Goal: Task Accomplishment & Management: Use online tool/utility

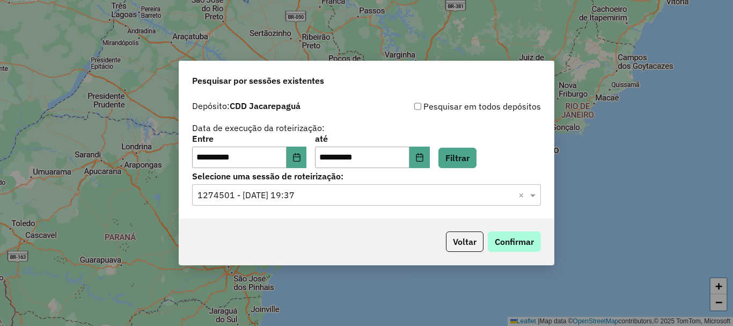
click at [517, 240] on button "Confirmar" at bounding box center [514, 241] width 53 height 20
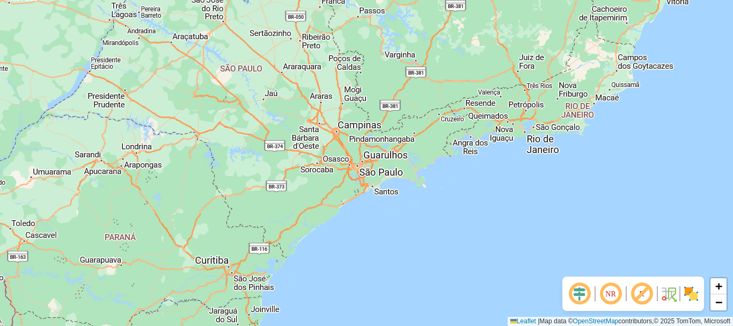
click at [678, 97] on div "+ − Leaflet | Map data © OpenStreetMap contributors,© 2025 TomTom, Microsoft" at bounding box center [366, 163] width 733 height 326
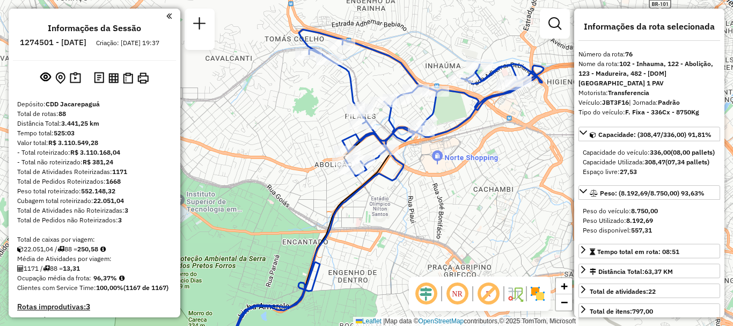
select select "**********"
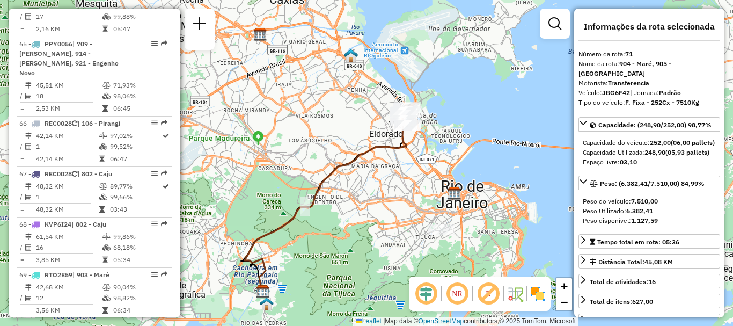
drag, startPoint x: 411, startPoint y: 90, endPoint x: 354, endPoint y: 140, distance: 76.1
click at [356, 140] on div "Janela de atendimento Grade de atendimento Capacidade Transportadoras Veículos …" at bounding box center [366, 163] width 733 height 326
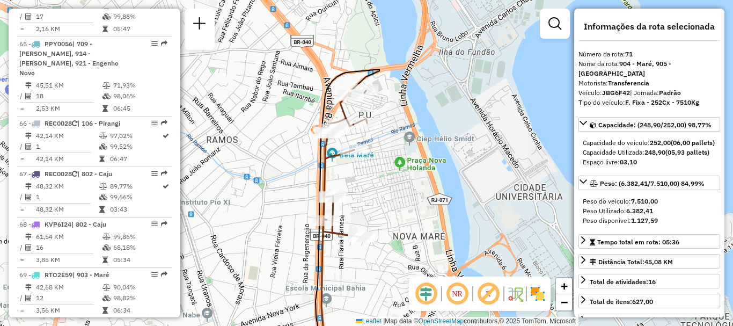
drag, startPoint x: 365, startPoint y: 94, endPoint x: 372, endPoint y: 158, distance: 64.3
click at [372, 158] on div "Janela de atendimento Grade de atendimento Capacidade Transportadoras Veículos …" at bounding box center [366, 163] width 733 height 326
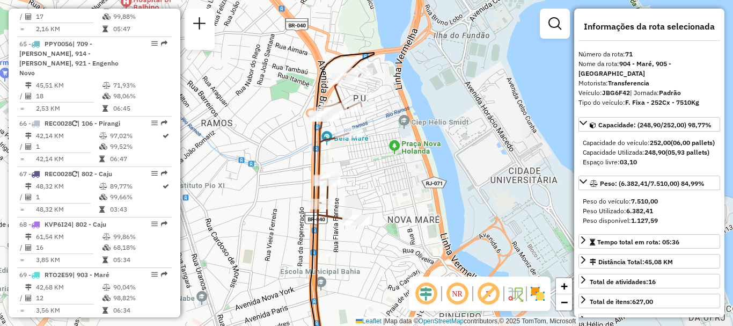
drag, startPoint x: 446, startPoint y: 143, endPoint x: 441, endPoint y: 127, distance: 17.5
click at [441, 127] on div "Janela de atendimento Grade de atendimento Capacidade Transportadoras Veículos …" at bounding box center [366, 163] width 733 height 326
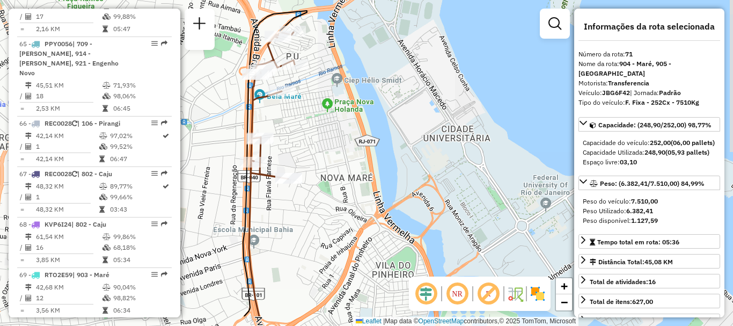
drag, startPoint x: 427, startPoint y: 129, endPoint x: 360, endPoint y: 87, distance: 79.1
click at [360, 87] on div "Janela de atendimento Grade de atendimento Capacidade Transportadoras Veículos …" at bounding box center [366, 163] width 733 height 326
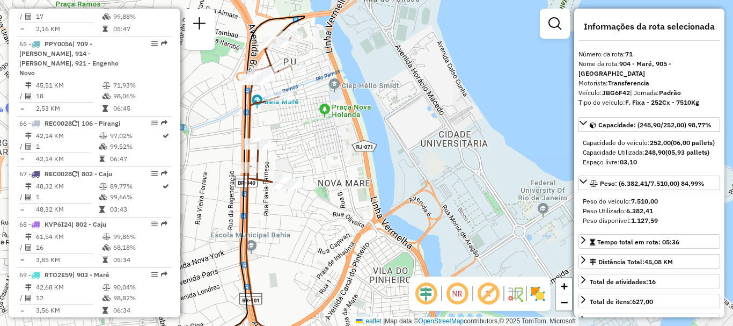
click at [365, 73] on div "Janela de atendimento Grade de atendimento Capacidade Transportadoras Veículos …" at bounding box center [366, 163] width 733 height 326
click at [546, 299] on div "NR R" at bounding box center [480, 293] width 142 height 34
click at [535, 298] on img at bounding box center [537, 293] width 17 height 17
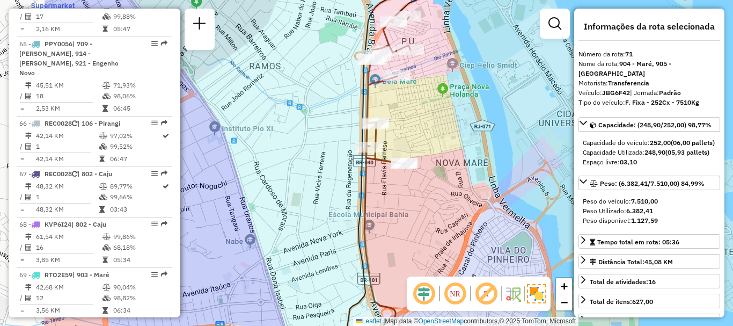
drag, startPoint x: 342, startPoint y: 161, endPoint x: 460, endPoint y: 141, distance: 119.8
click at [460, 141] on div "Janela de atendimento Grade de atendimento Capacidade Transportadoras Veículos …" at bounding box center [366, 163] width 733 height 326
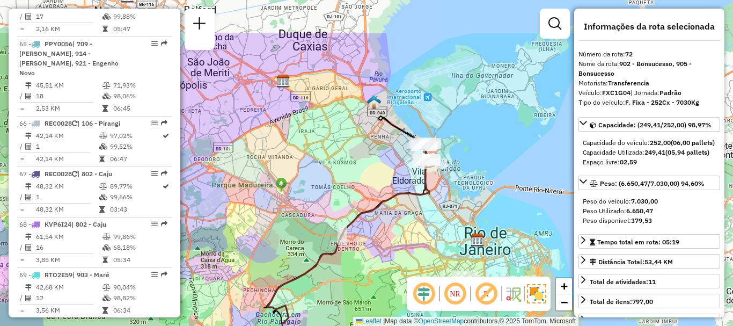
drag, startPoint x: 391, startPoint y: 107, endPoint x: 374, endPoint y: 173, distance: 68.2
click at [374, 173] on div "Janela de atendimento Grade de atendimento Capacidade Transportadoras Veículos …" at bounding box center [366, 163] width 733 height 326
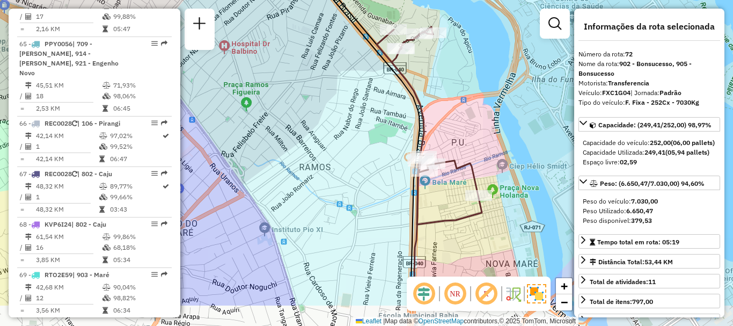
drag, startPoint x: 438, startPoint y: 192, endPoint x: 445, endPoint y: 140, distance: 53.1
click at [445, 140] on div "Janela de atendimento Grade de atendimento Capacidade Transportadoras Veículos …" at bounding box center [366, 163] width 733 height 326
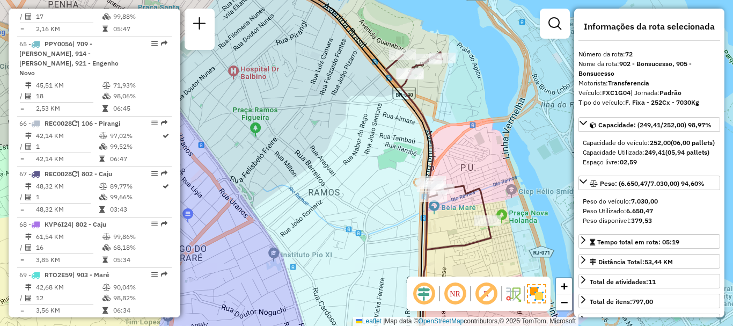
drag, startPoint x: 464, startPoint y: 77, endPoint x: 469, endPoint y: 100, distance: 23.7
click at [469, 100] on div "Janela de atendimento Grade de atendimento Capacidade Transportadoras Veículos …" at bounding box center [366, 163] width 733 height 326
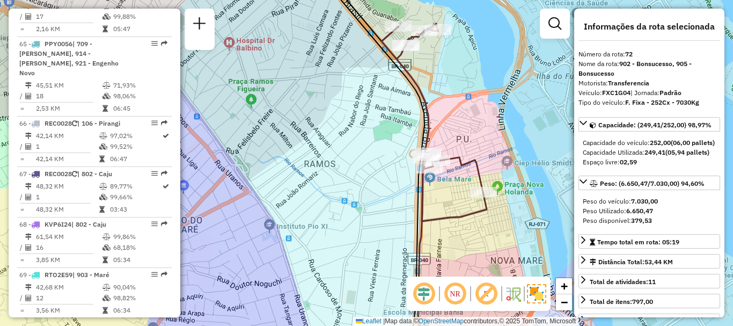
drag, startPoint x: 462, startPoint y: 136, endPoint x: 458, endPoint y: 108, distance: 28.8
click at [458, 108] on div "Janela de atendimento Grade de atendimento Capacidade Transportadoras Veículos …" at bounding box center [366, 163] width 733 height 326
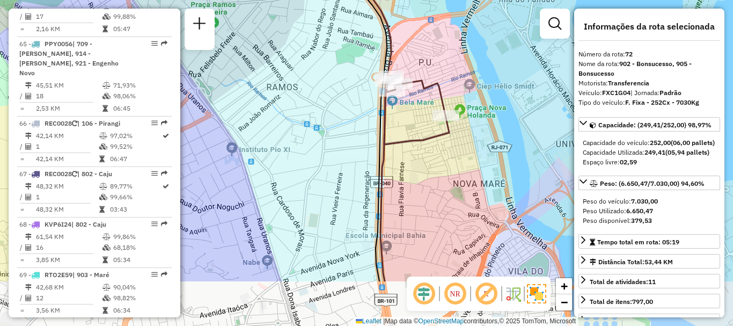
drag, startPoint x: 356, startPoint y: 107, endPoint x: 319, endPoint y: 30, distance: 85.4
click at [319, 30] on div "Janela de atendimento Grade de atendimento Capacidade Transportadoras Veículos …" at bounding box center [366, 163] width 733 height 326
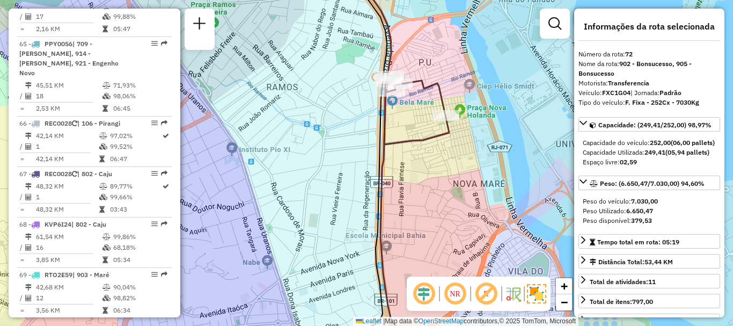
scroll to position [4146, 0]
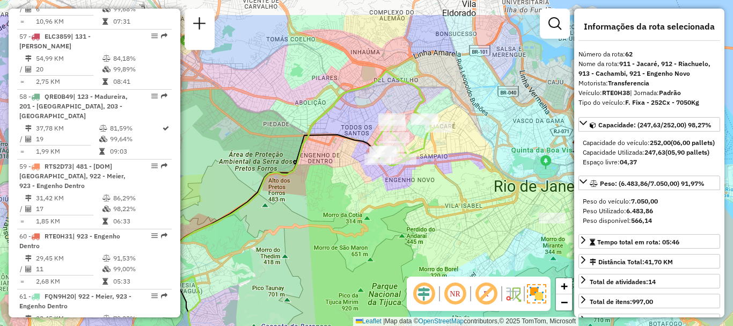
drag, startPoint x: 370, startPoint y: 102, endPoint x: 299, endPoint y: 150, distance: 85.9
click at [299, 150] on icon at bounding box center [291, 210] width 266 height 279
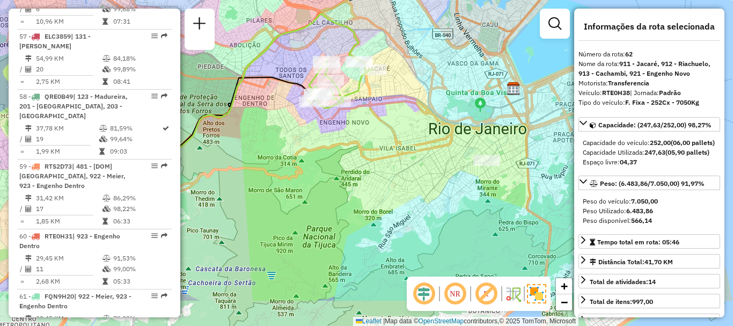
drag, startPoint x: 473, startPoint y: 159, endPoint x: 408, endPoint y: 103, distance: 86.7
click at [408, 103] on div "Janela de atendimento Grade de atendimento Capacidade Transportadoras Veículos …" at bounding box center [366, 163] width 733 height 326
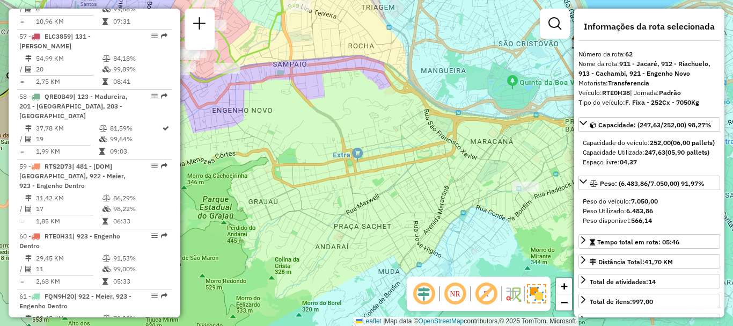
drag, startPoint x: 400, startPoint y: 120, endPoint x: 429, endPoint y: 165, distance: 52.8
click at [429, 165] on div "Janela de atendimento Grade de atendimento Capacidade Transportadoras Veículos …" at bounding box center [366, 163] width 733 height 326
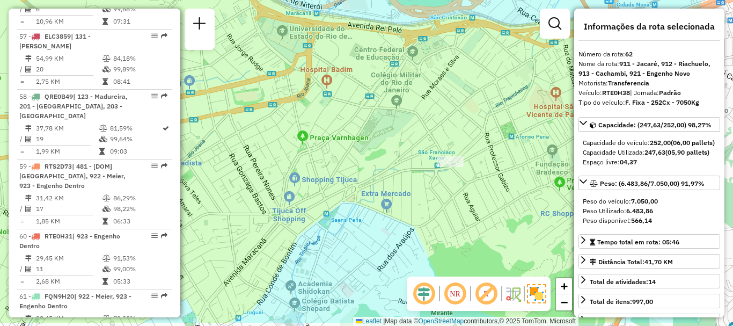
drag, startPoint x: 521, startPoint y: 205, endPoint x: 415, endPoint y: 170, distance: 111.5
click at [415, 170] on div "Janela de atendimento Grade de atendimento Capacidade Transportadoras Veículos …" at bounding box center [366, 163] width 733 height 326
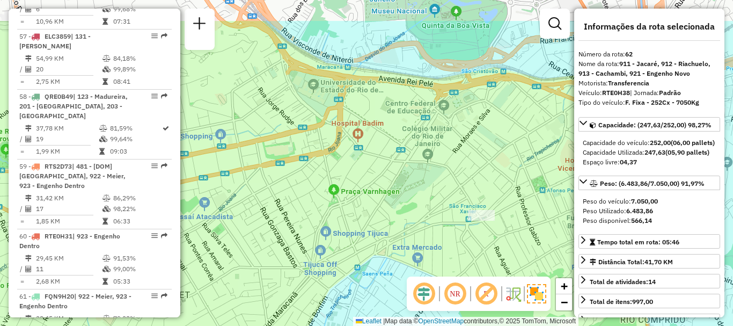
drag, startPoint x: 437, startPoint y: 113, endPoint x: 555, endPoint y: 197, distance: 144.7
click at [555, 197] on div "Janela de atendimento Grade de atendimento Capacidade Transportadoras Veículos …" at bounding box center [366, 163] width 733 height 326
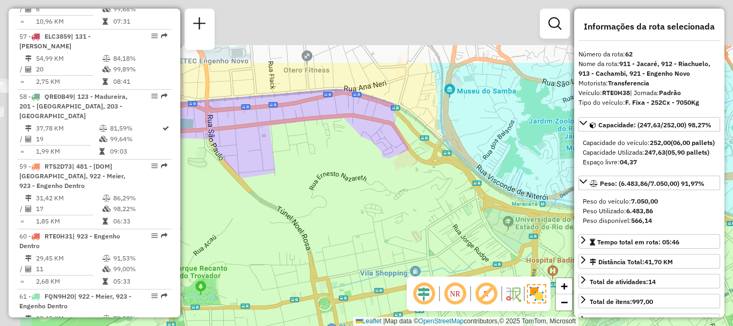
drag, startPoint x: 363, startPoint y: 120, endPoint x: 502, endPoint y: 232, distance: 178.6
click at [499, 233] on div "Janela de atendimento Grade de atendimento Capacidade Transportadoras Veículos …" at bounding box center [366, 163] width 733 height 326
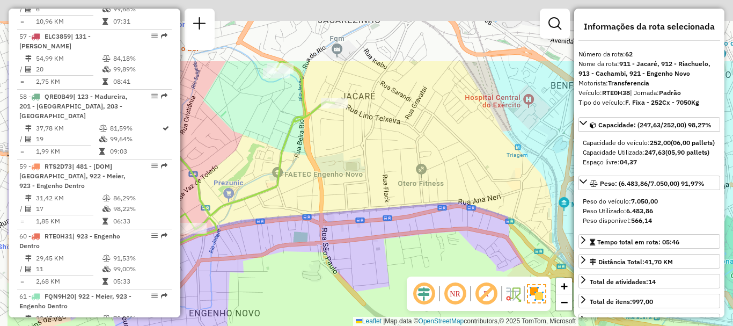
drag, startPoint x: 270, startPoint y: 50, endPoint x: 489, endPoint y: 238, distance: 288.1
click at [489, 238] on div "Janela de atendimento Grade de atendimento Capacidade Transportadoras Veículos …" at bounding box center [366, 163] width 733 height 326
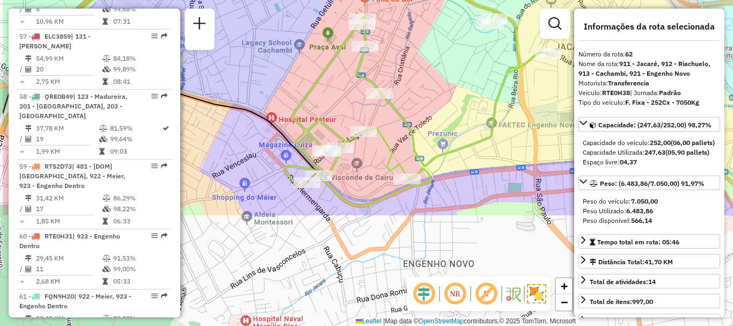
drag, startPoint x: 369, startPoint y: 243, endPoint x: 448, endPoint y: 94, distance: 168.3
click at [448, 94] on div "Janela de atendimento Grade de atendimento Capacidade Transportadoras Veículos …" at bounding box center [366, 163] width 733 height 326
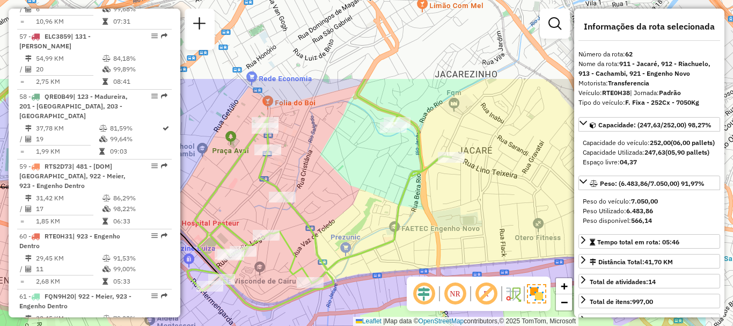
drag, startPoint x: 488, startPoint y: 93, endPoint x: 383, endPoint y: 202, distance: 151.4
click at [383, 202] on div "Janela de atendimento Grade de atendimento Capacidade Transportadoras Veículos …" at bounding box center [366, 163] width 733 height 326
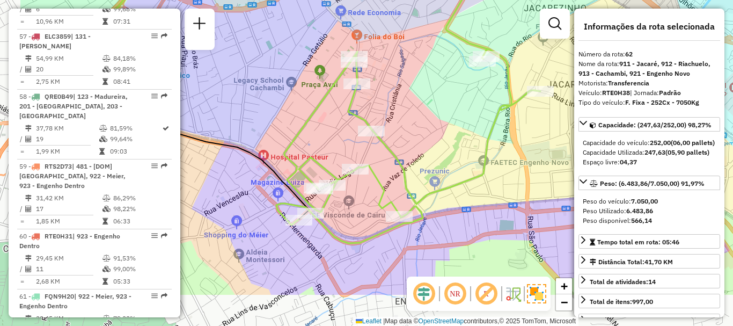
drag, startPoint x: 356, startPoint y: 179, endPoint x: 450, endPoint y: 113, distance: 114.5
click at [450, 113] on div "Janela de atendimento Grade de atendimento Capacidade Transportadoras Veículos …" at bounding box center [366, 163] width 733 height 326
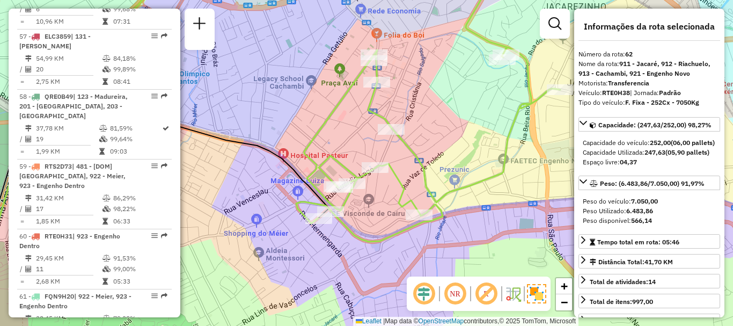
drag, startPoint x: 381, startPoint y: 209, endPoint x: 545, endPoint y: 158, distance: 171.9
click at [545, 161] on div "Janela de atendimento Grade de atendimento Capacidade Transportadoras Veículos …" at bounding box center [366, 163] width 733 height 326
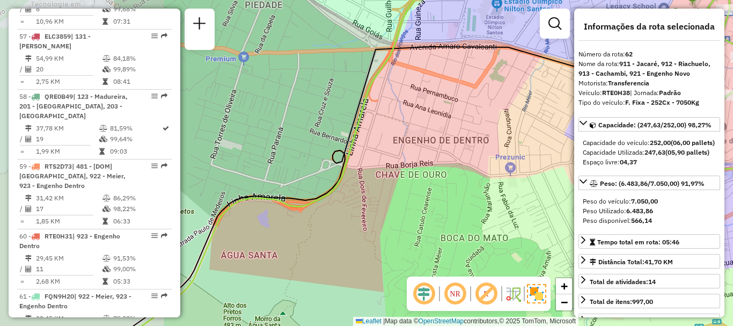
drag, startPoint x: 314, startPoint y: 165, endPoint x: 494, endPoint y: 144, distance: 181.5
click at [502, 141] on div "Janela de atendimento Grade de atendimento Capacidade Transportadoras Veículos …" at bounding box center [366, 163] width 733 height 326
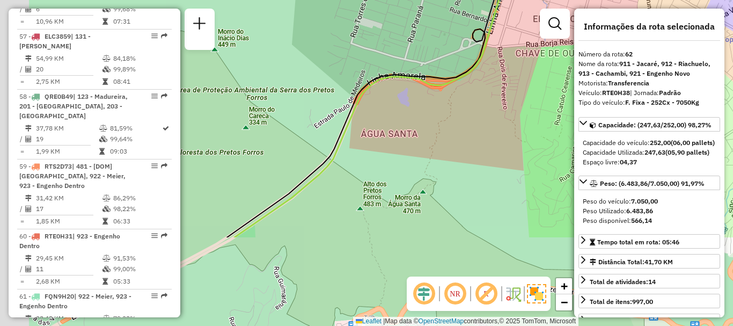
drag, startPoint x: 308, startPoint y: 141, endPoint x: 456, endPoint y: 16, distance: 193.1
click at [453, 17] on div "Janela de atendimento Grade de atendimento Capacidade Transportadoras Veículos …" at bounding box center [366, 163] width 733 height 326
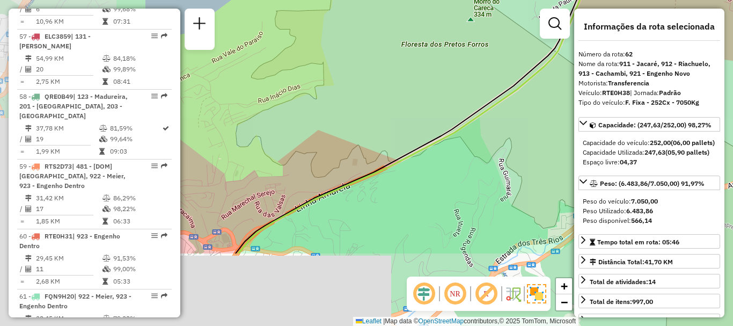
drag, startPoint x: 297, startPoint y: 173, endPoint x: 516, endPoint y: 69, distance: 242.7
click at [516, 69] on div "Janela de atendimento Grade de atendimento Capacidade Transportadoras Veículos …" at bounding box center [366, 163] width 733 height 326
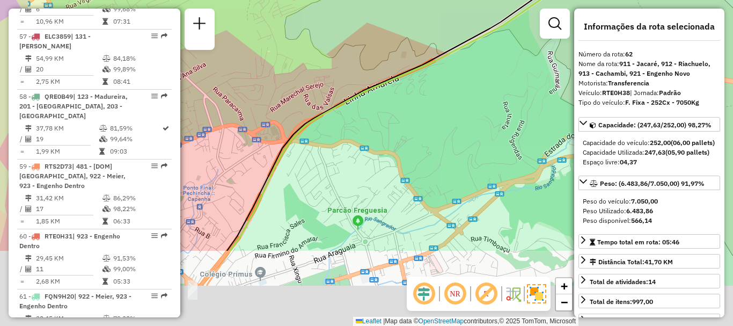
drag, startPoint x: 326, startPoint y: 238, endPoint x: 437, endPoint y: 49, distance: 218.7
click at [434, 51] on div "Janela de atendimento Grade de atendimento Capacidade Transportadoras Veículos …" at bounding box center [366, 163] width 733 height 326
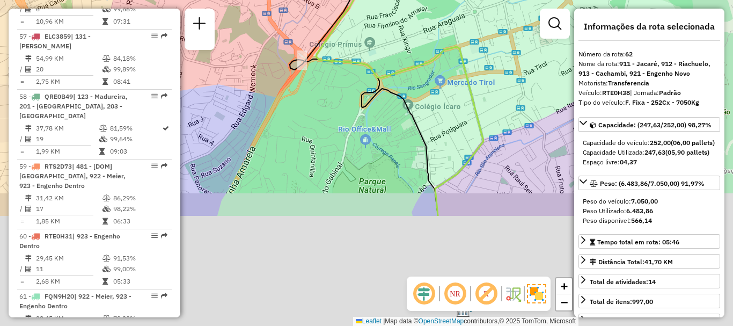
drag, startPoint x: 405, startPoint y: 180, endPoint x: 448, endPoint y: 38, distance: 148.6
click at [448, 38] on div "Janela de atendimento Grade de atendimento Capacidade Transportadoras Veículos …" at bounding box center [366, 163] width 733 height 326
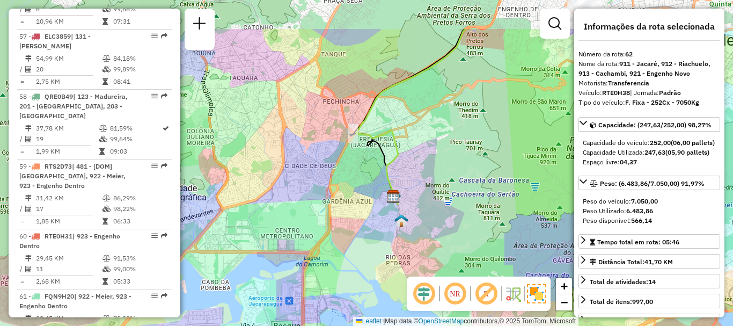
drag, startPoint x: 430, startPoint y: 114, endPoint x: 341, endPoint y: 224, distance: 141.6
click at [356, 204] on icon at bounding box center [410, 116] width 109 height 175
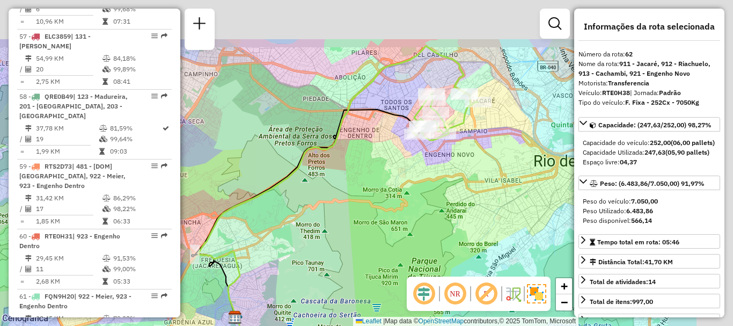
drag, startPoint x: 450, startPoint y: 122, endPoint x: 329, endPoint y: 213, distance: 151.0
click at [329, 213] on div "Janela de atendimento Grade de atendimento Capacidade Transportadoras Veículos …" at bounding box center [366, 163] width 733 height 326
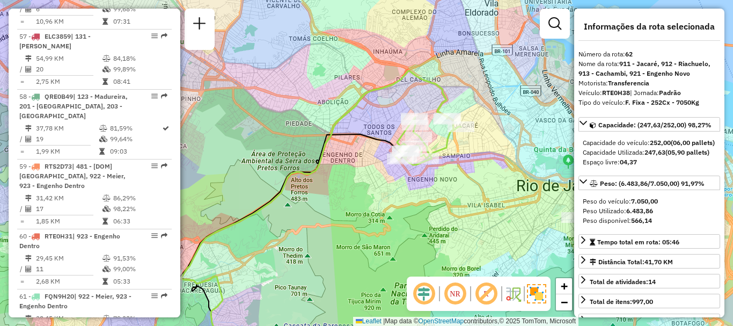
drag, startPoint x: 455, startPoint y: 167, endPoint x: 435, endPoint y: 178, distance: 22.1
click at [435, 178] on div "Janela de atendimento Grade de atendimento Capacidade Transportadoras Veículos …" at bounding box center [366, 163] width 733 height 326
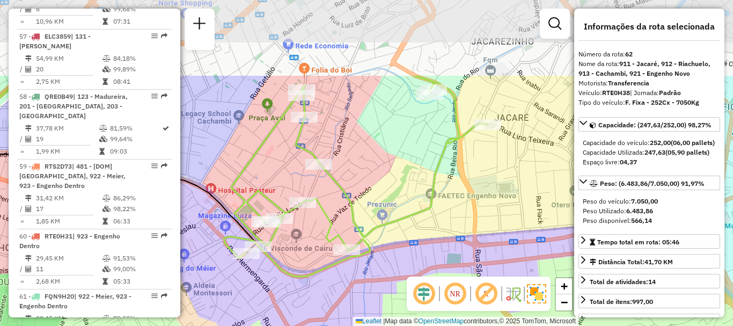
drag, startPoint x: 409, startPoint y: 72, endPoint x: 382, endPoint y: 182, distance: 113.4
click at [382, 182] on div "Janela de atendimento Grade de atendimento Capacidade Transportadoras Veículos …" at bounding box center [366, 163] width 733 height 326
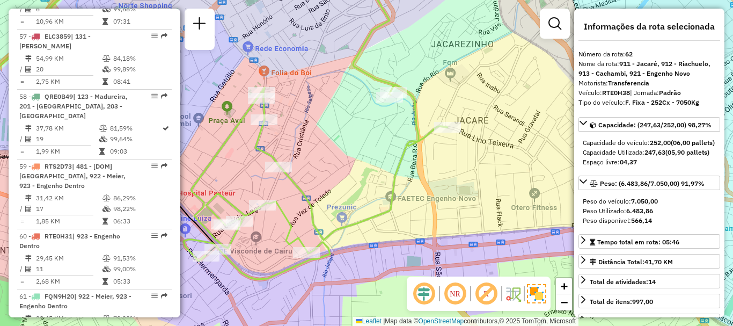
drag, startPoint x: 449, startPoint y: 144, endPoint x: 310, endPoint y: 144, distance: 139.0
click at [311, 144] on icon at bounding box center [316, 182] width 264 height 194
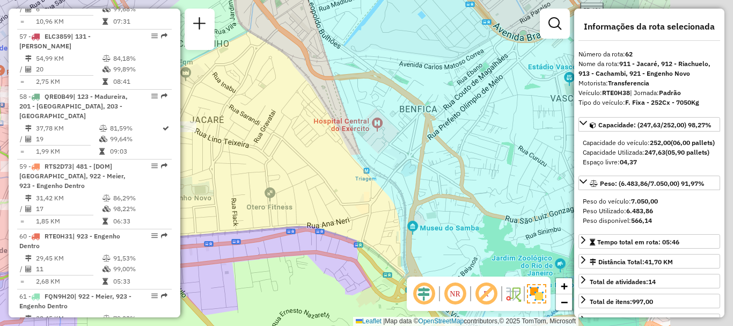
drag, startPoint x: 409, startPoint y: 138, endPoint x: 262, endPoint y: 142, distance: 146.6
click at [240, 138] on div "Janela de atendimento Grade de atendimento Capacidade Transportadoras Veículos …" at bounding box center [366, 163] width 733 height 326
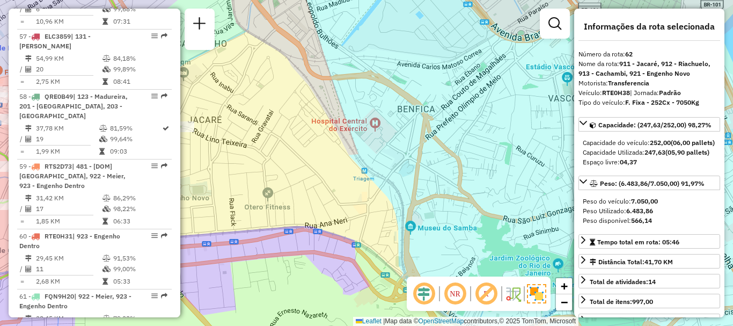
drag, startPoint x: 446, startPoint y: 142, endPoint x: 240, endPoint y: 146, distance: 205.6
click at [243, 146] on div "Janela de atendimento Grade de atendimento Capacidade Transportadoras Veículos …" at bounding box center [366, 163] width 733 height 326
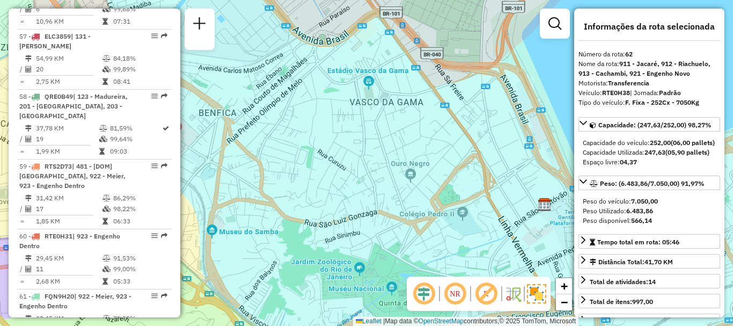
drag, startPoint x: 301, startPoint y: 153, endPoint x: 563, endPoint y: 153, distance: 261.9
click at [548, 153] on div "Janela de atendimento Grade de atendimento Capacidade Transportadoras Veículos …" at bounding box center [366, 163] width 733 height 326
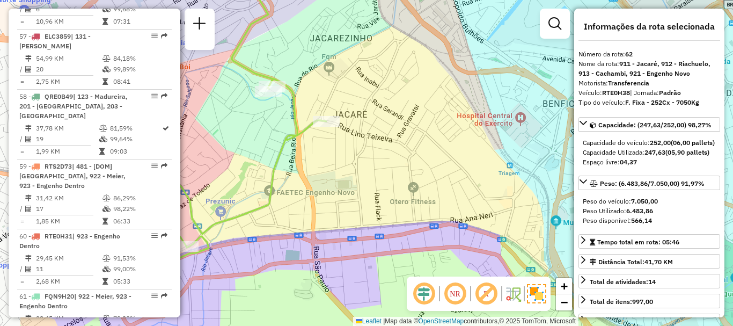
drag, startPoint x: 392, startPoint y: 182, endPoint x: 500, endPoint y: 175, distance: 108.7
click at [521, 172] on div "Janela de atendimento Grade de atendimento Capacidade Transportadoras Veículos …" at bounding box center [366, 163] width 733 height 326
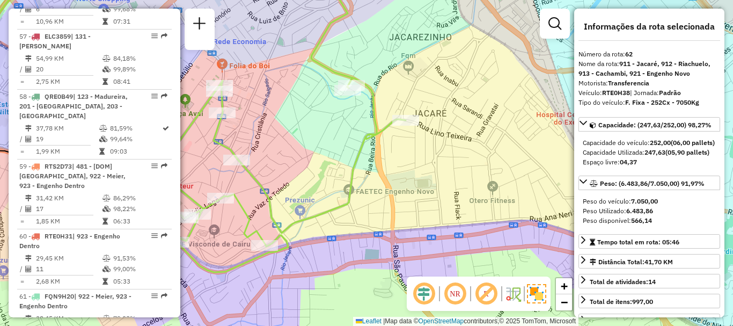
drag, startPoint x: 340, startPoint y: 182, endPoint x: 523, endPoint y: 181, distance: 183.5
click at [523, 182] on div "Janela de atendimento Grade de atendimento Capacidade Transportadoras Veículos …" at bounding box center [366, 163] width 733 height 326
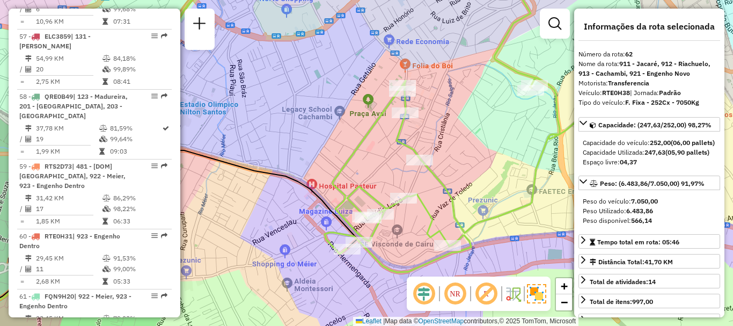
drag, startPoint x: 335, startPoint y: 189, endPoint x: 523, endPoint y: 201, distance: 188.7
click at [528, 203] on icon at bounding box center [457, 175] width 264 height 194
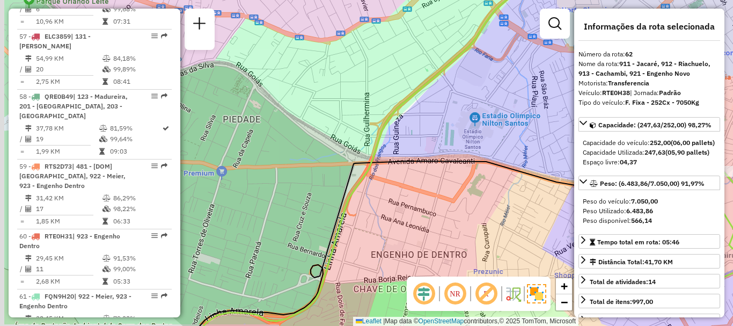
drag, startPoint x: 353, startPoint y: 178, endPoint x: 581, endPoint y: 166, distance: 227.8
click at [580, 166] on hb-router-mapa "Informações da Sessão 1274501 - [DATE] Criação: [DATE] 19:37 Depósito: CDD Jaca…" at bounding box center [366, 163] width 733 height 326
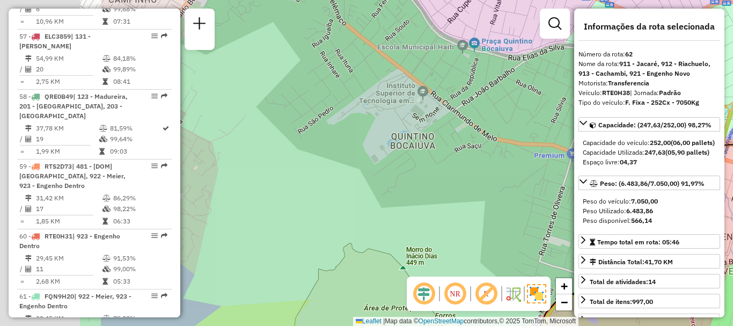
drag, startPoint x: 364, startPoint y: 179, endPoint x: 577, endPoint y: 179, distance: 212.5
click at [577, 179] on hb-router-mapa "Informações da Sessão 1274501 - [DATE] Criação: [DATE] 19:37 Depósito: CDD Jaca…" at bounding box center [366, 163] width 733 height 326
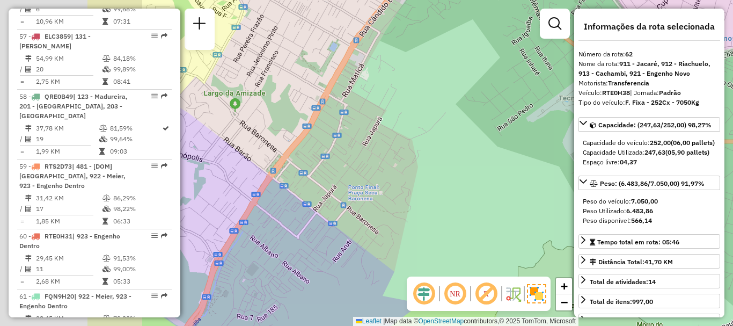
drag, startPoint x: 284, startPoint y: 171, endPoint x: 445, endPoint y: 169, distance: 161.0
click at [445, 169] on div "Rota 62 - Placa RTE0H38 55025806 - BAR ESCRITORIO DA ES Janela de atendimento G…" at bounding box center [366, 163] width 733 height 326
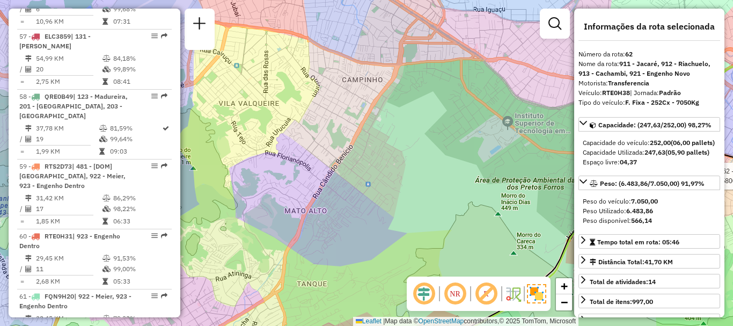
drag, startPoint x: 477, startPoint y: 167, endPoint x: 305, endPoint y: 160, distance: 172.4
click at [327, 165] on div "Rota 62 - Placa RTE0H38 55025806 - BAR ESCRITORIO DA ES Janela de atendimento G…" at bounding box center [366, 163] width 733 height 326
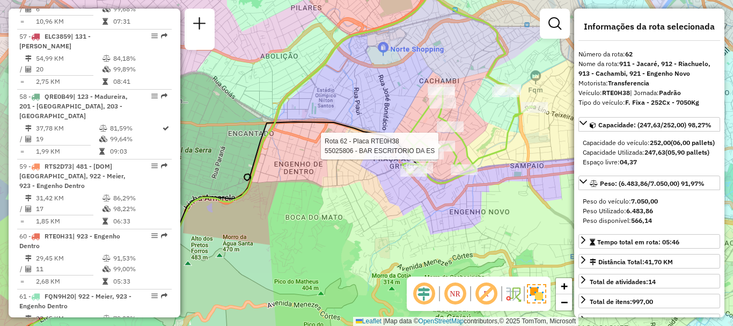
drag, startPoint x: 408, startPoint y: 158, endPoint x: 335, endPoint y: 140, distance: 74.7
click at [335, 140] on div "Rota 62 - Placa RTE0H38 55025806 - BAR ESCRITORIO DA ES Janela de atendimento G…" at bounding box center [366, 163] width 733 height 326
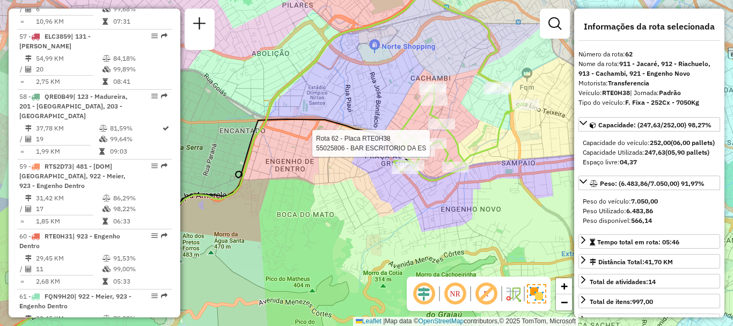
drag, startPoint x: 390, startPoint y: 98, endPoint x: 327, endPoint y: 89, distance: 62.8
click at [327, 89] on div "Rota 62 - Placa RTE0H38 55025806 - BAR ESCRITORIO DA ES Janela de atendimento G…" at bounding box center [366, 163] width 733 height 326
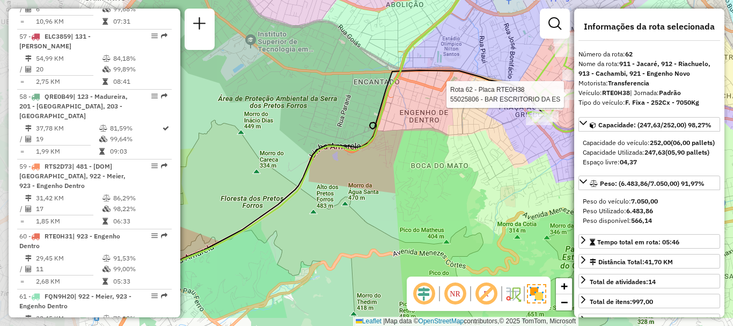
drag, startPoint x: 316, startPoint y: 172, endPoint x: 512, endPoint y: 131, distance: 200.5
click at [512, 131] on div "Rota 62 - Placa RTE0H38 55025806 - BAR ESCRITORIO DA ES Janela de atendimento G…" at bounding box center [366, 163] width 733 height 326
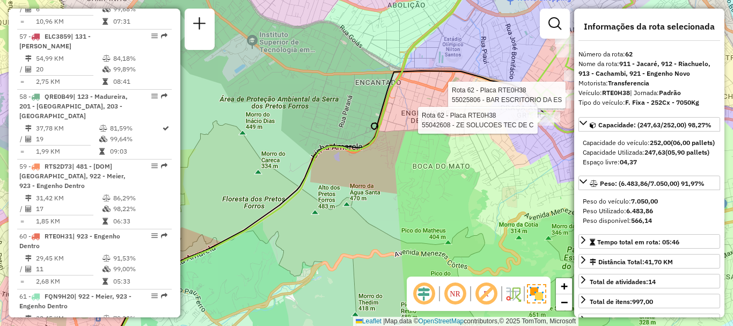
drag, startPoint x: 346, startPoint y: 157, endPoint x: 502, endPoint y: 82, distance: 172.6
click at [502, 82] on div "Rota 62 - Placa RTE0H38 55025806 - BAR ESCRITORIO DA ES Rota 62 - Placa RTE0H38…" at bounding box center [366, 163] width 733 height 326
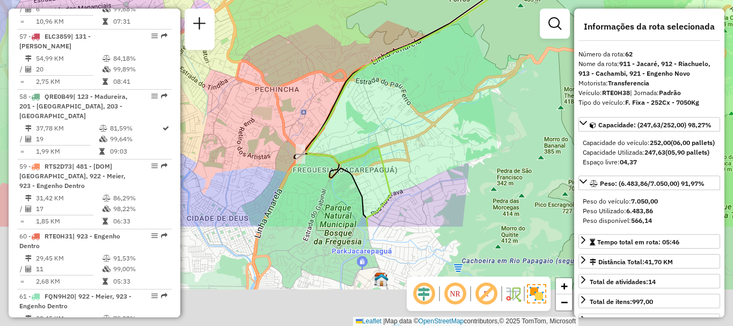
drag, startPoint x: 403, startPoint y: 185, endPoint x: 455, endPoint y: 53, distance: 141.2
click at [455, 53] on div "Rota 62 - Placa RTE0H38 55025806 - BAR ESCRITORIO DA ES Rota 62 - Placa RTE0H38…" at bounding box center [366, 163] width 733 height 326
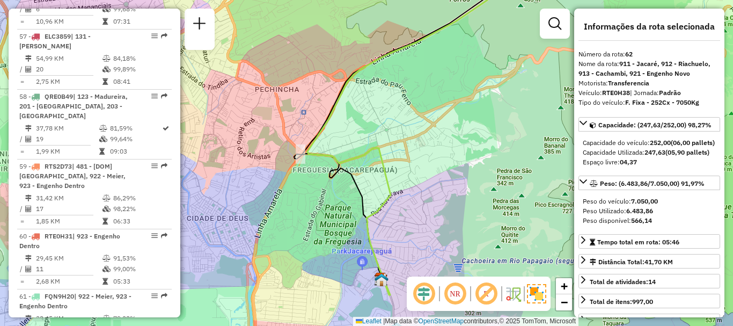
drag, startPoint x: 375, startPoint y: 116, endPoint x: 290, endPoint y: 182, distance: 107.0
click at [282, 189] on div "Rota 62 - Placa RTE0H38 55025806 - BAR ESCRITORIO DA ES Rota 62 - Placa RTE0H38…" at bounding box center [366, 163] width 733 height 326
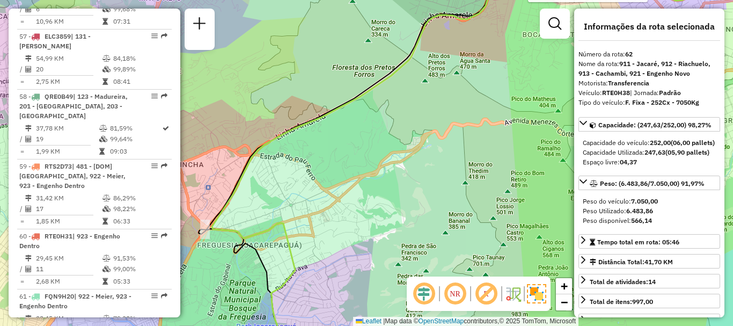
drag, startPoint x: 407, startPoint y: 140, endPoint x: 296, endPoint y: 241, distance: 150.4
click at [297, 241] on div "Rota 62 - Placa RTE0H38 55025806 - BAR ESCRITORIO DA ES Rota 62 - Placa RTE0H38…" at bounding box center [366, 163] width 733 height 326
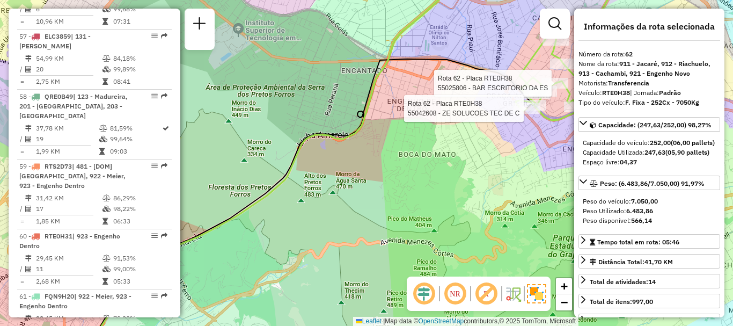
drag, startPoint x: 407, startPoint y: 163, endPoint x: 375, endPoint y: 198, distance: 47.5
click at [377, 198] on div "Rota 62 - Placa RTE0H38 55025806 - BAR ESCRITORIO DA ES Rota 62 - Placa RTE0H38…" at bounding box center [366, 163] width 733 height 326
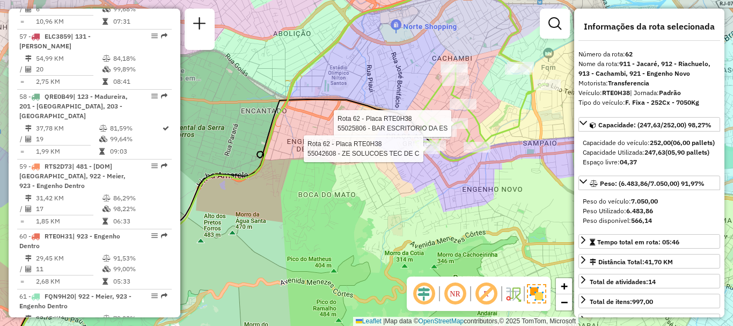
drag, startPoint x: 427, startPoint y: 184, endPoint x: 332, endPoint y: 189, distance: 95.1
click at [332, 189] on div "Rota 62 - Placa RTE0H38 55025806 - BAR ESCRITORIO DA ES Rota 62 - Placa RTE0H38…" at bounding box center [366, 163] width 733 height 326
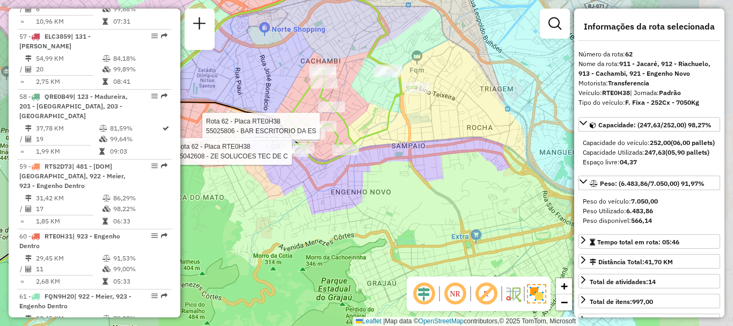
drag, startPoint x: 444, startPoint y: 165, endPoint x: 334, endPoint y: 169, distance: 110.1
click at [334, 169] on div "Rota 62 - Placa RTE0H38 55025806 - BAR ESCRITORIO DA ES Rota 62 - Placa RTE0H38…" at bounding box center [366, 163] width 733 height 326
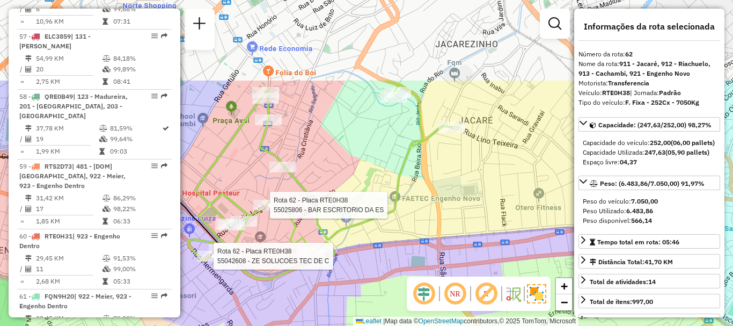
drag, startPoint x: 413, startPoint y: 103, endPoint x: 423, endPoint y: 250, distance: 147.4
click at [424, 249] on div "Rota 62 - Placa RTE0H38 55025806 - BAR ESCRITORIO DA ES Rota 62 - Placa RTE0H38…" at bounding box center [366, 163] width 733 height 326
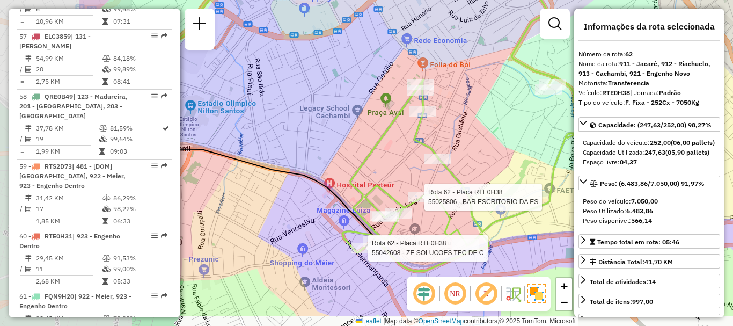
drag, startPoint x: 328, startPoint y: 128, endPoint x: 481, endPoint y: 86, distance: 158.6
click at [481, 86] on div "Rota 62 - Placa RTE0H38 55025806 - BAR ESCRITORIO DA ES Rota 62 - Placa RTE0H38…" at bounding box center [366, 163] width 733 height 326
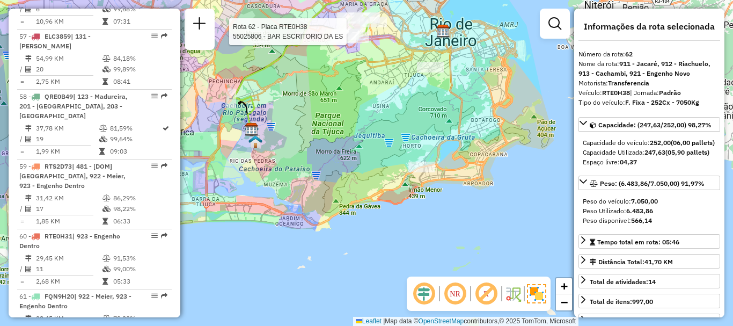
drag, startPoint x: 459, startPoint y: 214, endPoint x: 423, endPoint y: 107, distance: 112.7
click at [423, 107] on div "Rota 62 - Placa RTE0H38 55025806 - BAR ESCRITORIO DA ES Janela de atendimento G…" at bounding box center [366, 163] width 733 height 326
click at [553, 23] on em at bounding box center [554, 23] width 13 height 13
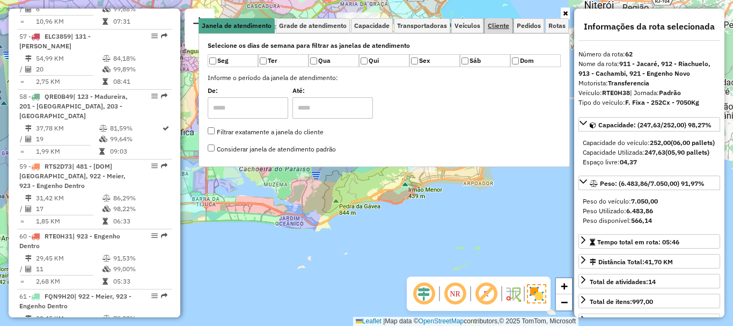
click at [499, 26] on span "Cliente" at bounding box center [498, 26] width 21 height 6
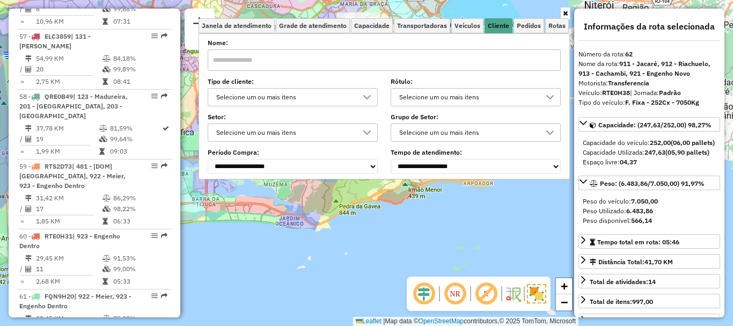
click at [262, 65] on input "text" at bounding box center [384, 59] width 353 height 21
type input "*"
type input "**********"
click at [303, 195] on div "Limpar filtros Janela de atendimento Grade de atendimento Capacidade Transporta…" at bounding box center [366, 163] width 733 height 326
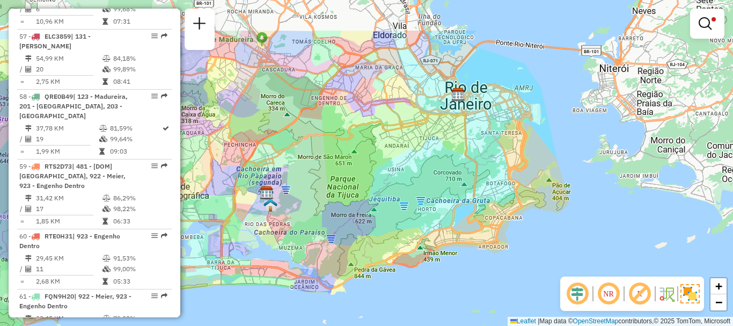
drag, startPoint x: 327, startPoint y: 77, endPoint x: 343, endPoint y: 160, distance: 84.7
click at [343, 160] on div "Limpar filtros Janela de atendimento Grade de atendimento Capacidade Transporta…" at bounding box center [366, 163] width 733 height 326
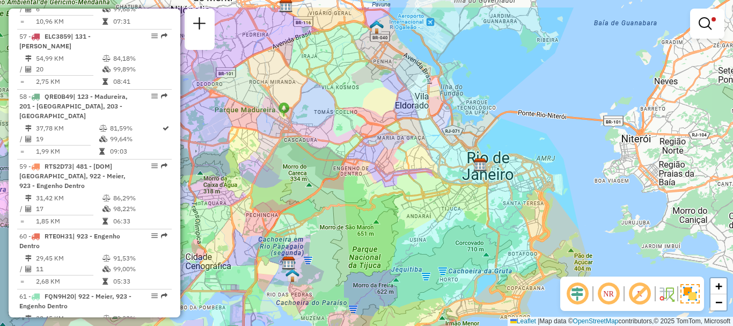
drag, startPoint x: 384, startPoint y: 116, endPoint x: 390, endPoint y: 159, distance: 43.9
click at [390, 159] on div "Limpar filtros Janela de atendimento Grade de atendimento Capacidade Transporta…" at bounding box center [366, 163] width 733 height 326
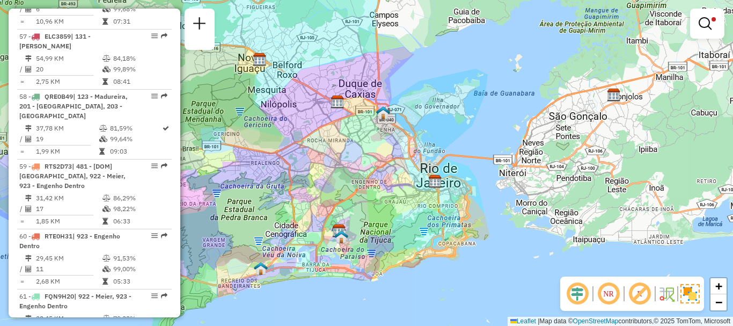
drag, startPoint x: 235, startPoint y: 158, endPoint x: 428, endPoint y: 156, distance: 193.2
click at [428, 156] on div "Limpar filtros Janela de atendimento Grade de atendimento Capacidade Transporta…" at bounding box center [366, 163] width 733 height 326
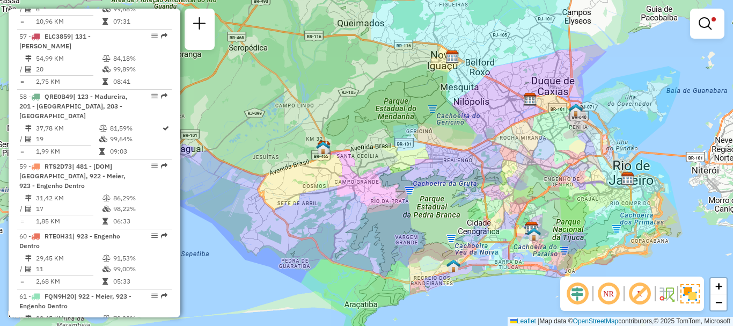
select select "**********"
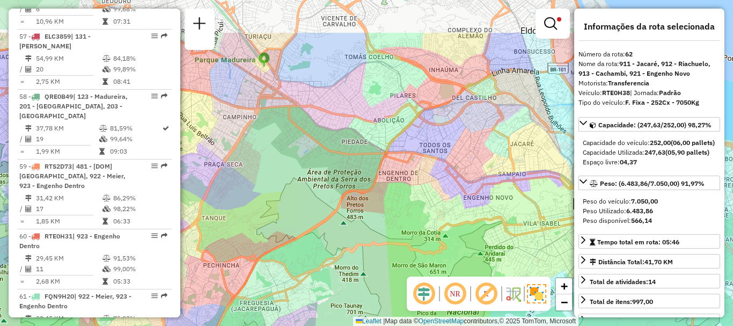
drag, startPoint x: 413, startPoint y: 150, endPoint x: 403, endPoint y: 249, distance: 99.2
click at [403, 249] on div "Limpar filtros Janela de atendimento Grade de atendimento Capacidade Transporta…" at bounding box center [366, 163] width 733 height 326
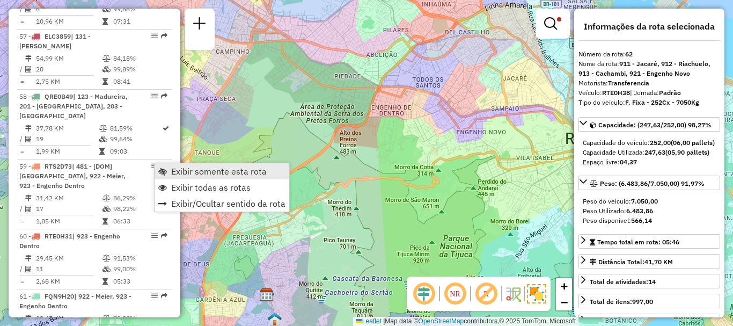
click at [181, 167] on span "Exibir somente esta rota" at bounding box center [219, 171] width 96 height 9
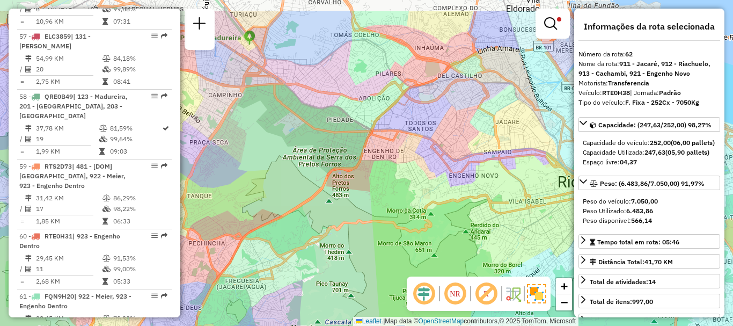
drag, startPoint x: 371, startPoint y: 106, endPoint x: 304, endPoint y: 223, distance: 134.6
click at [308, 223] on div "Limpar filtros Janela de atendimento Grade de atendimento Capacidade Transporta…" at bounding box center [366, 163] width 733 height 326
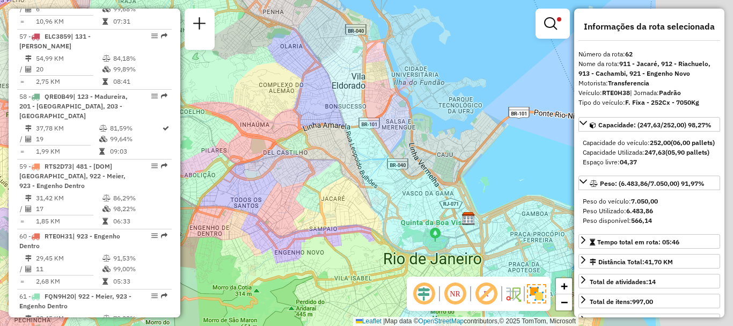
drag, startPoint x: 449, startPoint y: 169, endPoint x: 318, endPoint y: 171, distance: 131.0
click at [318, 171] on div "Limpar filtros Janela de atendimento Grade de atendimento Capacidade Transporta…" at bounding box center [366, 163] width 733 height 326
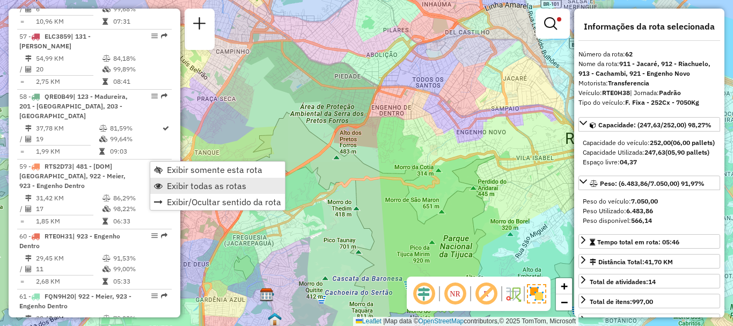
click at [184, 187] on span "Exibir todas as rotas" at bounding box center [206, 185] width 79 height 9
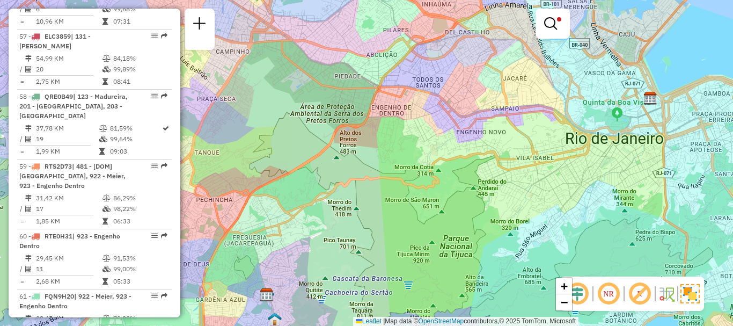
drag, startPoint x: 156, startPoint y: 161, endPoint x: 149, endPoint y: 163, distance: 7.7
select select "**********"
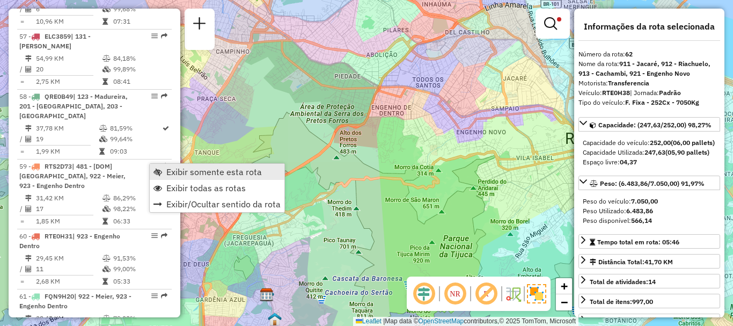
click at [171, 168] on span "Exibir somente esta rota" at bounding box center [214, 171] width 96 height 9
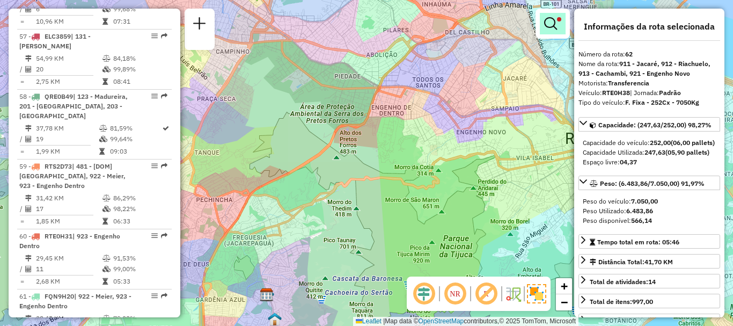
click at [557, 19] on em at bounding box center [550, 23] width 13 height 13
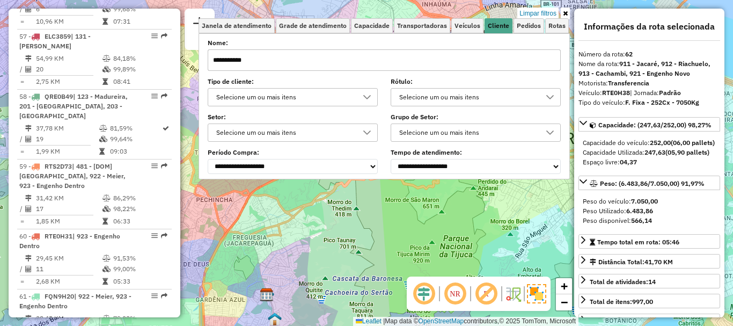
drag, startPoint x: 271, startPoint y: 60, endPoint x: 0, endPoint y: 59, distance: 271.0
click at [0, 59] on div "Limpar filtros Janela de atendimento Grade de atendimento Capacidade Transporta…" at bounding box center [366, 163] width 733 height 326
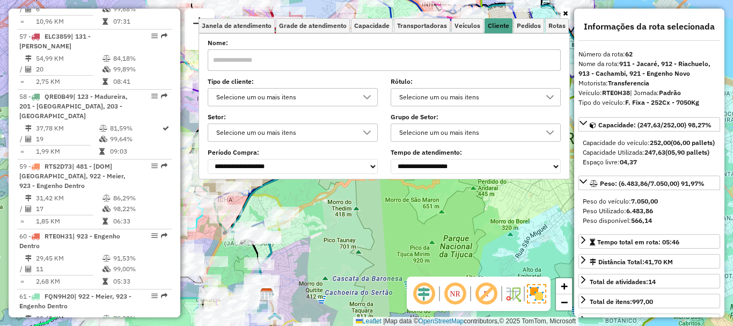
click at [349, 208] on div "Janela de atendimento Grade de atendimento Capacidade Transportadoras Veículos …" at bounding box center [366, 163] width 733 height 326
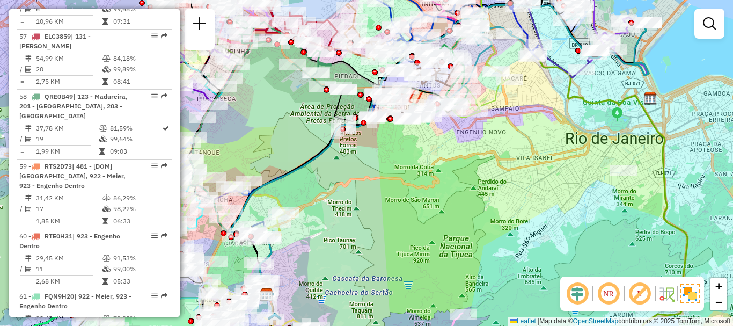
select select "**********"
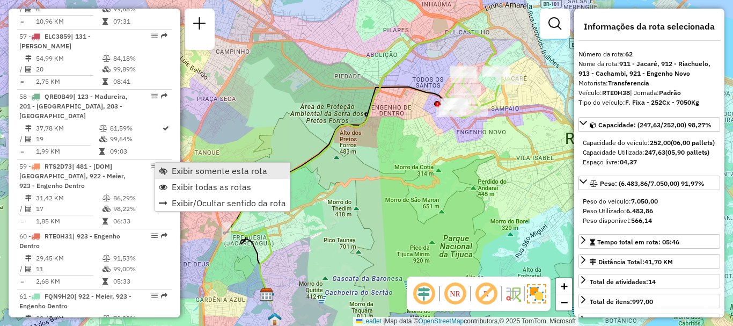
click at [178, 170] on span "Exibir somente esta rota" at bounding box center [220, 170] width 96 height 9
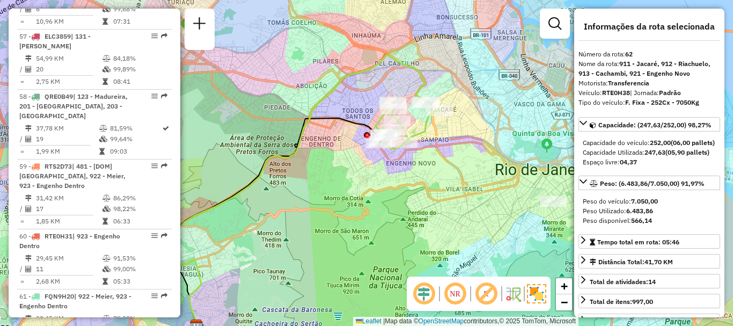
drag, startPoint x: 371, startPoint y: 118, endPoint x: 290, endPoint y: 156, distance: 89.8
click at [290, 156] on icon at bounding box center [292, 194] width 266 height 279
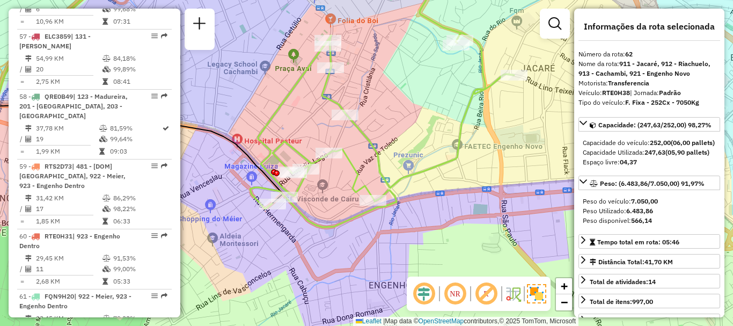
drag, startPoint x: 394, startPoint y: 177, endPoint x: 327, endPoint y: 204, distance: 72.0
click at [327, 204] on div "Janela de atendimento Grade de atendimento Capacidade Transportadoras Veículos …" at bounding box center [366, 163] width 733 height 326
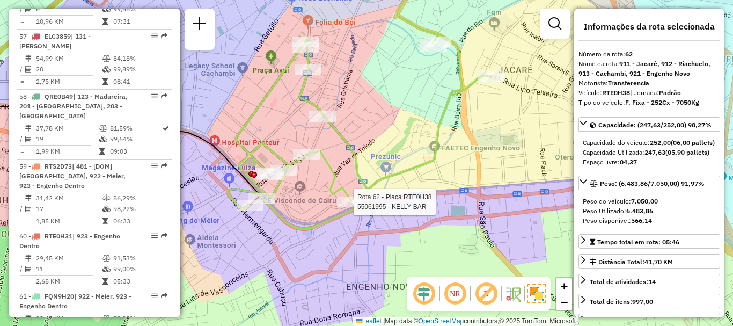
drag, startPoint x: 360, startPoint y: 207, endPoint x: 338, endPoint y: 209, distance: 22.6
click at [338, 207] on div at bounding box center [350, 201] width 27 height 11
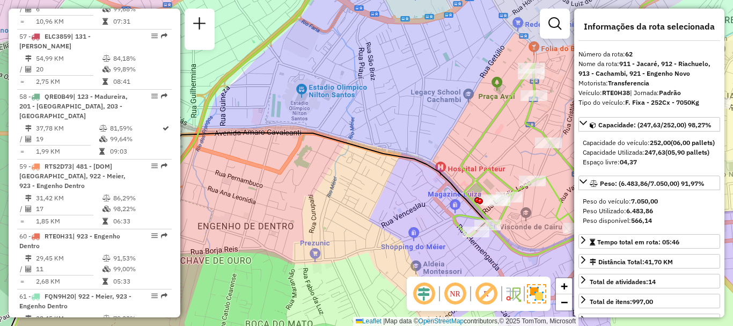
drag, startPoint x: 326, startPoint y: 160, endPoint x: 509, endPoint y: 203, distance: 187.4
click at [506, 202] on div "Rota 62 - Placa RTE0H38 55072646 - MERCADO INTERMACHE L Janela de atendimento G…" at bounding box center [366, 163] width 733 height 326
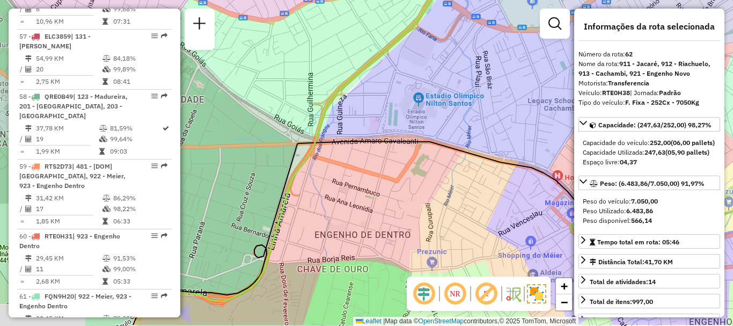
drag, startPoint x: 354, startPoint y: 187, endPoint x: 210, endPoint y: 144, distance: 150.1
click at [210, 144] on div "Janela de atendimento Grade de atendimento Capacidade Transportadoras Veículos …" at bounding box center [366, 163] width 733 height 326
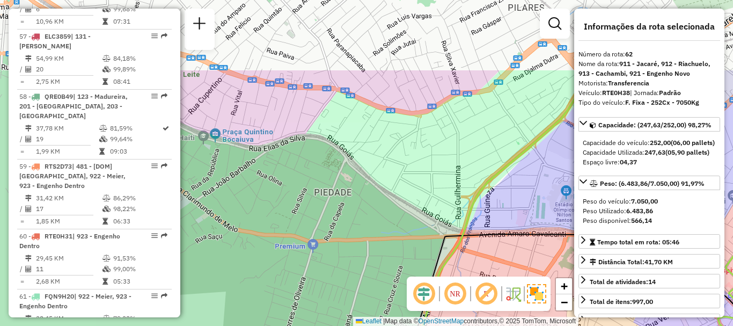
drag, startPoint x: 282, startPoint y: 141, endPoint x: 559, endPoint y: 267, distance: 304.5
click at [546, 263] on div "Janela de atendimento Grade de atendimento Capacidade Transportadoras Veículos …" at bounding box center [366, 163] width 733 height 326
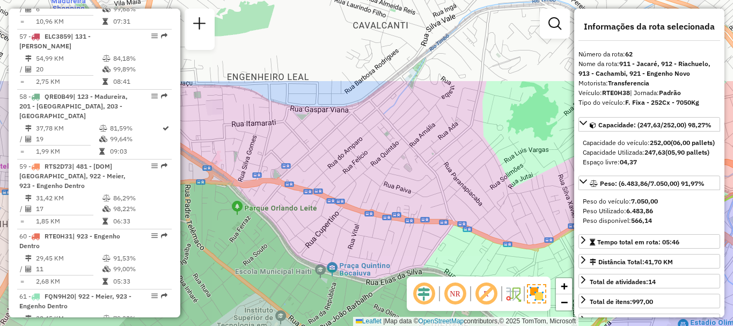
drag, startPoint x: 384, startPoint y: 145, endPoint x: 448, endPoint y: 268, distance: 138.7
click at [448, 266] on div "Janela de atendimento Grade de atendimento Capacidade Transportadoras Veículos …" at bounding box center [366, 163] width 733 height 326
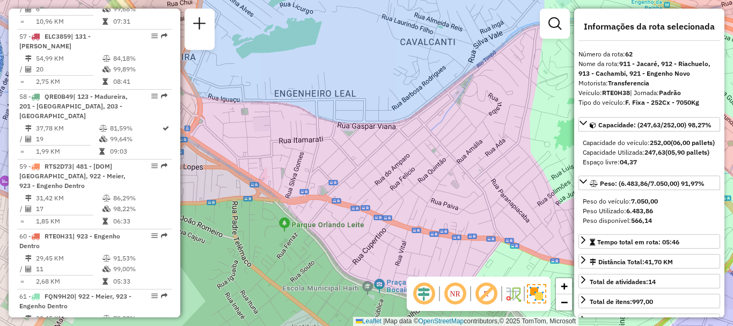
drag, startPoint x: 354, startPoint y: 186, endPoint x: 442, endPoint y: 185, distance: 88.5
click at [406, 189] on div "Janela de atendimento Grade de atendimento Capacidade Transportadoras Veículos …" at bounding box center [366, 163] width 733 height 326
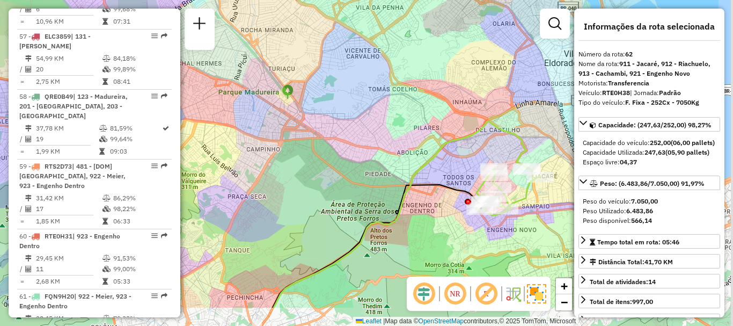
drag, startPoint x: 465, startPoint y: 191, endPoint x: 377, endPoint y: 140, distance: 101.0
click at [377, 140] on div "Janela de atendimento Grade de atendimento Capacidade Transportadoras Veículos …" at bounding box center [366, 163] width 733 height 326
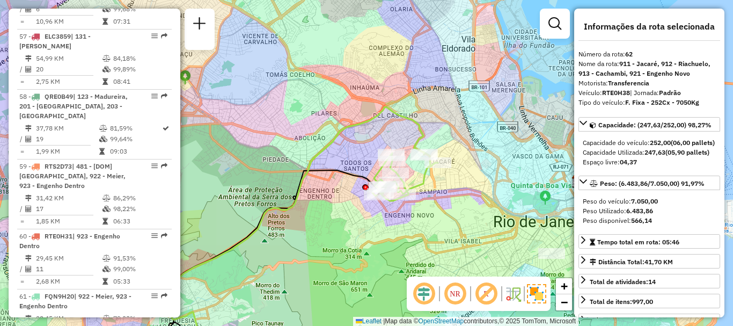
drag, startPoint x: 425, startPoint y: 160, endPoint x: 323, endPoint y: 145, distance: 103.5
click at [323, 145] on icon at bounding box center [291, 225] width 266 height 237
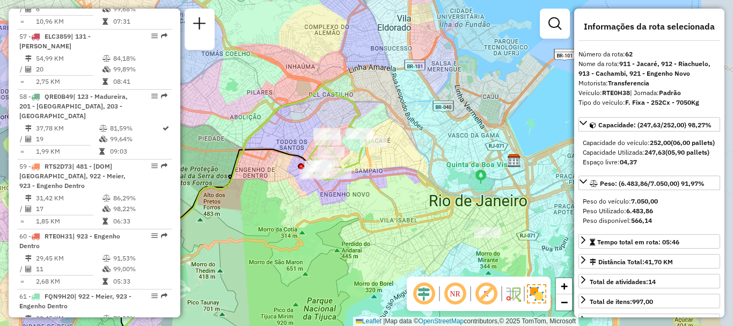
drag, startPoint x: 453, startPoint y: 182, endPoint x: 387, endPoint y: 161, distance: 69.4
click at [388, 162] on div "Janela de atendimento Grade de atendimento Capacidade Transportadoras Veículos …" at bounding box center [366, 163] width 733 height 326
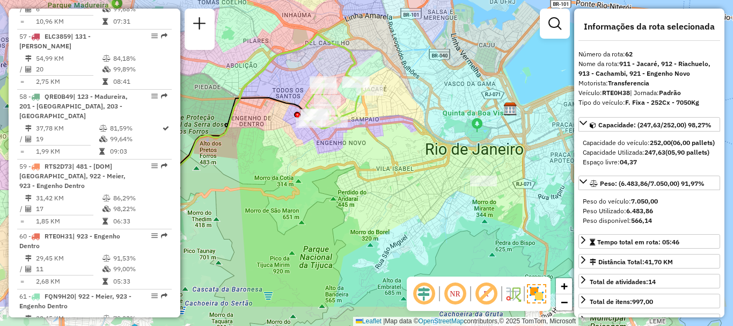
drag, startPoint x: 435, startPoint y: 171, endPoint x: 432, endPoint y: 126, distance: 45.2
click at [432, 126] on div "Janela de atendimento Grade de atendimento Capacidade Transportadoras Veículos …" at bounding box center [366, 163] width 733 height 326
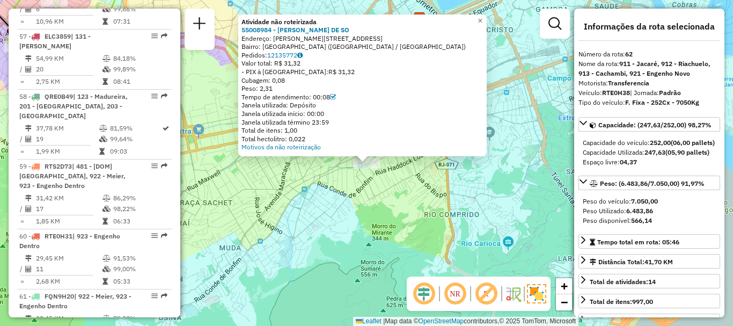
click at [443, 202] on div "Atividade não roteirizada 55008984 - [PERSON_NAME] DE SO Endereço: [STREET_ADDR…" at bounding box center [366, 163] width 733 height 326
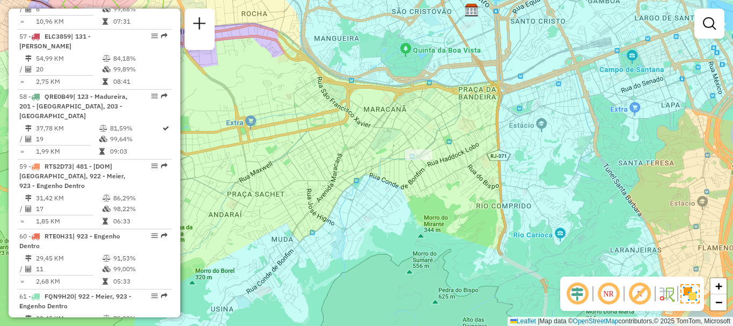
drag, startPoint x: 298, startPoint y: 160, endPoint x: 393, endPoint y: 147, distance: 95.9
click at [392, 147] on div "Janela de atendimento Grade de atendimento Capacidade Transportadoras Veículos …" at bounding box center [366, 163] width 733 height 326
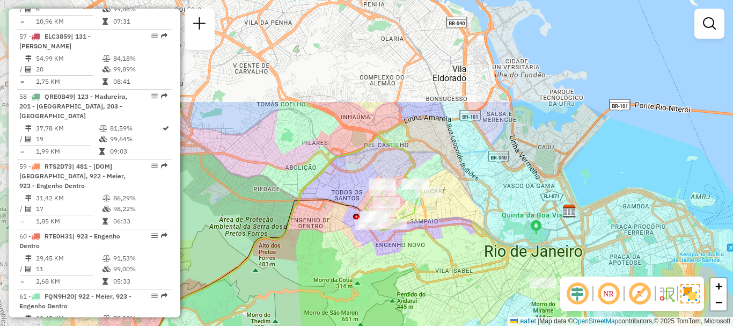
drag, startPoint x: 347, startPoint y: 124, endPoint x: 455, endPoint y: 256, distance: 170.5
click at [455, 256] on div "Janela de atendimento Grade de atendimento Capacidade Transportadoras Veículos …" at bounding box center [366, 163] width 733 height 326
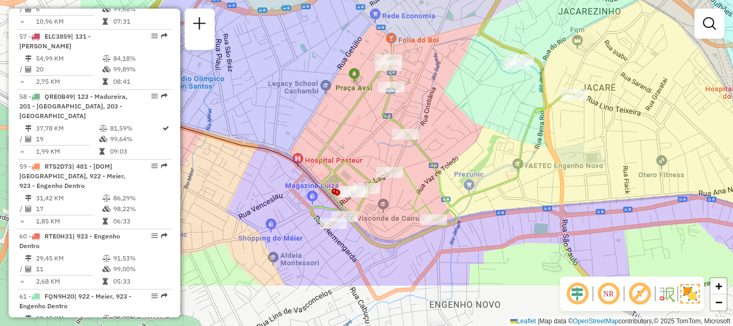
drag, startPoint x: 306, startPoint y: 150, endPoint x: 456, endPoint y: 77, distance: 166.1
click at [456, 77] on div "Janela de atendimento Grade de atendimento Capacidade Transportadoras Veículos …" at bounding box center [366, 163] width 733 height 326
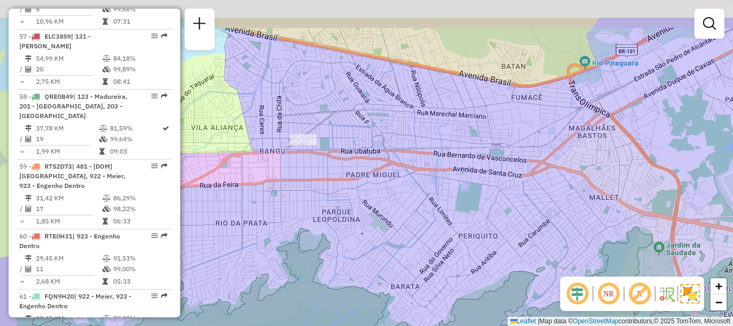
drag, startPoint x: 254, startPoint y: 113, endPoint x: 283, endPoint y: 164, distance: 58.2
click at [283, 164] on div "Janela de atendimento Grade de atendimento Capacidade Transportadoras Veículos …" at bounding box center [366, 163] width 733 height 326
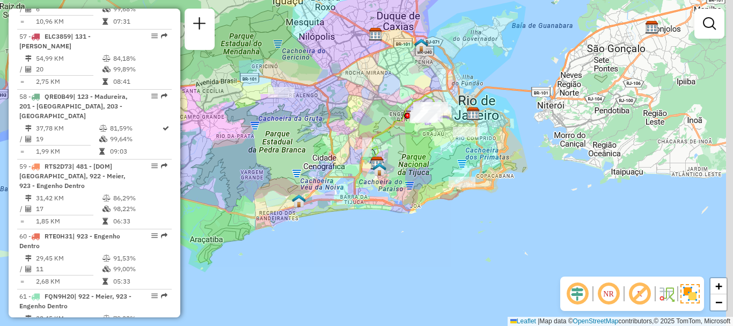
drag, startPoint x: 375, startPoint y: 185, endPoint x: 348, endPoint y: 128, distance: 63.6
click at [352, 130] on div "Janela de atendimento Grade de atendimento Capacidade Transportadoras Veículos …" at bounding box center [366, 163] width 733 height 326
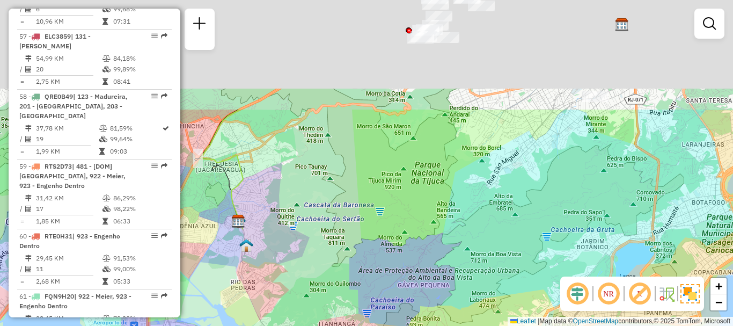
drag, startPoint x: 436, startPoint y: 161, endPoint x: 419, endPoint y: 254, distance: 94.9
click at [419, 254] on div "Janela de atendimento Grade de atendimento Capacidade Transportadoras Veículos …" at bounding box center [366, 163] width 733 height 326
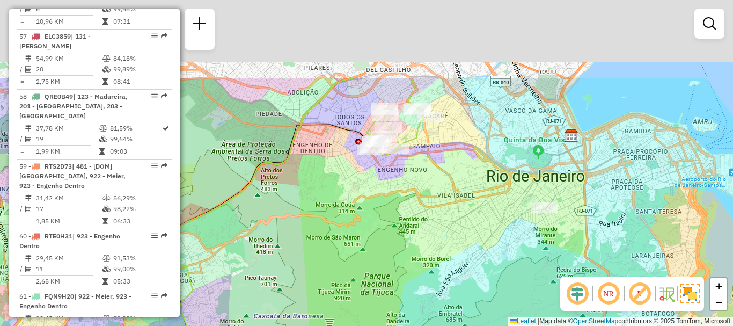
drag, startPoint x: 453, startPoint y: 145, endPoint x: 398, endPoint y: 270, distance: 136.5
click at [398, 270] on div "Janela de atendimento Grade de atendimento Capacidade Transportadoras Veículos …" at bounding box center [366, 163] width 733 height 326
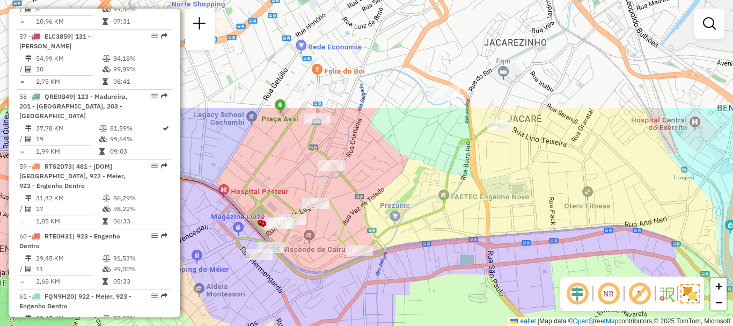
drag, startPoint x: 407, startPoint y: 109, endPoint x: 423, endPoint y: 250, distance: 141.5
click at [423, 250] on div "Janela de atendimento Grade de atendimento Capacidade Transportadoras Veículos …" at bounding box center [366, 163] width 733 height 326
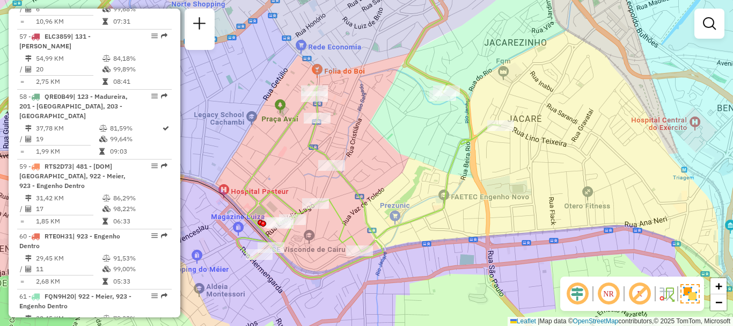
select select "**********"
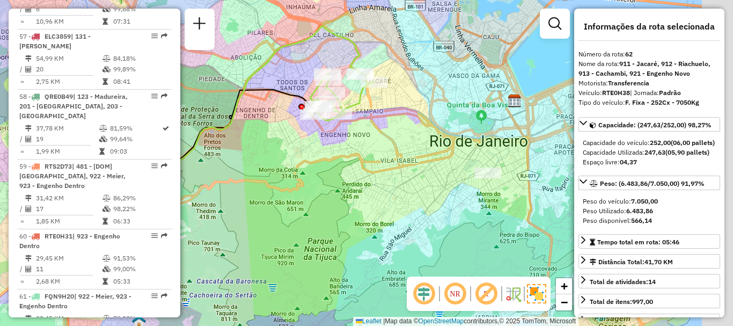
drag, startPoint x: 405, startPoint y: 152, endPoint x: 269, endPoint y: 156, distance: 135.8
click at [268, 155] on div "Janela de atendimento Grade de atendimento Capacidade Transportadoras Veículos …" at bounding box center [366, 163] width 733 height 326
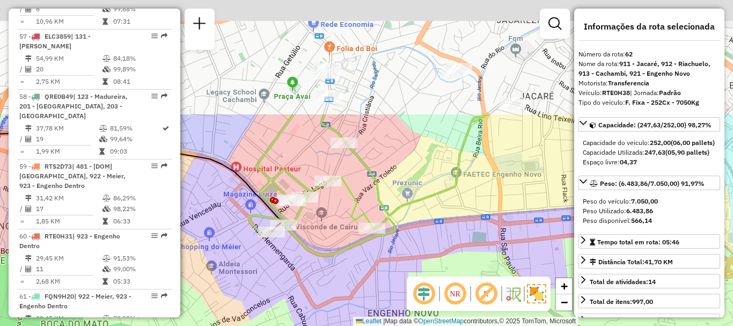
drag, startPoint x: 364, startPoint y: 58, endPoint x: 370, endPoint y: 267, distance: 208.8
click at [370, 255] on icon at bounding box center [368, 184] width 239 height 141
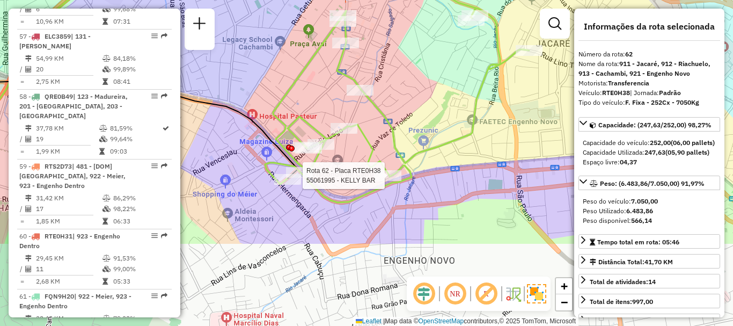
drag, startPoint x: 358, startPoint y: 153, endPoint x: 361, endPoint y: 70, distance: 82.7
click at [361, 70] on div "Rota 62 - Placa RTE0H38 55061995 - KELLY BAR Janela de atendimento Grade de ate…" at bounding box center [366, 163] width 733 height 326
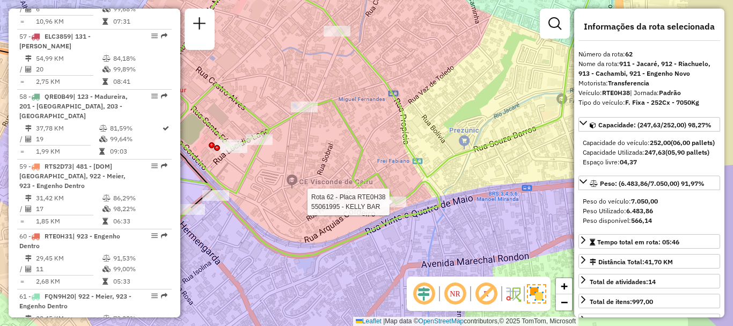
drag, startPoint x: 422, startPoint y: 223, endPoint x: 333, endPoint y: 222, distance: 89.1
click at [333, 222] on div "Rota 62 - Placa RTE0H38 55061995 - KELLY BAR Janela de atendimento Grade de ate…" at bounding box center [366, 163] width 733 height 326
